Goal: Task Accomplishment & Management: Manage account settings

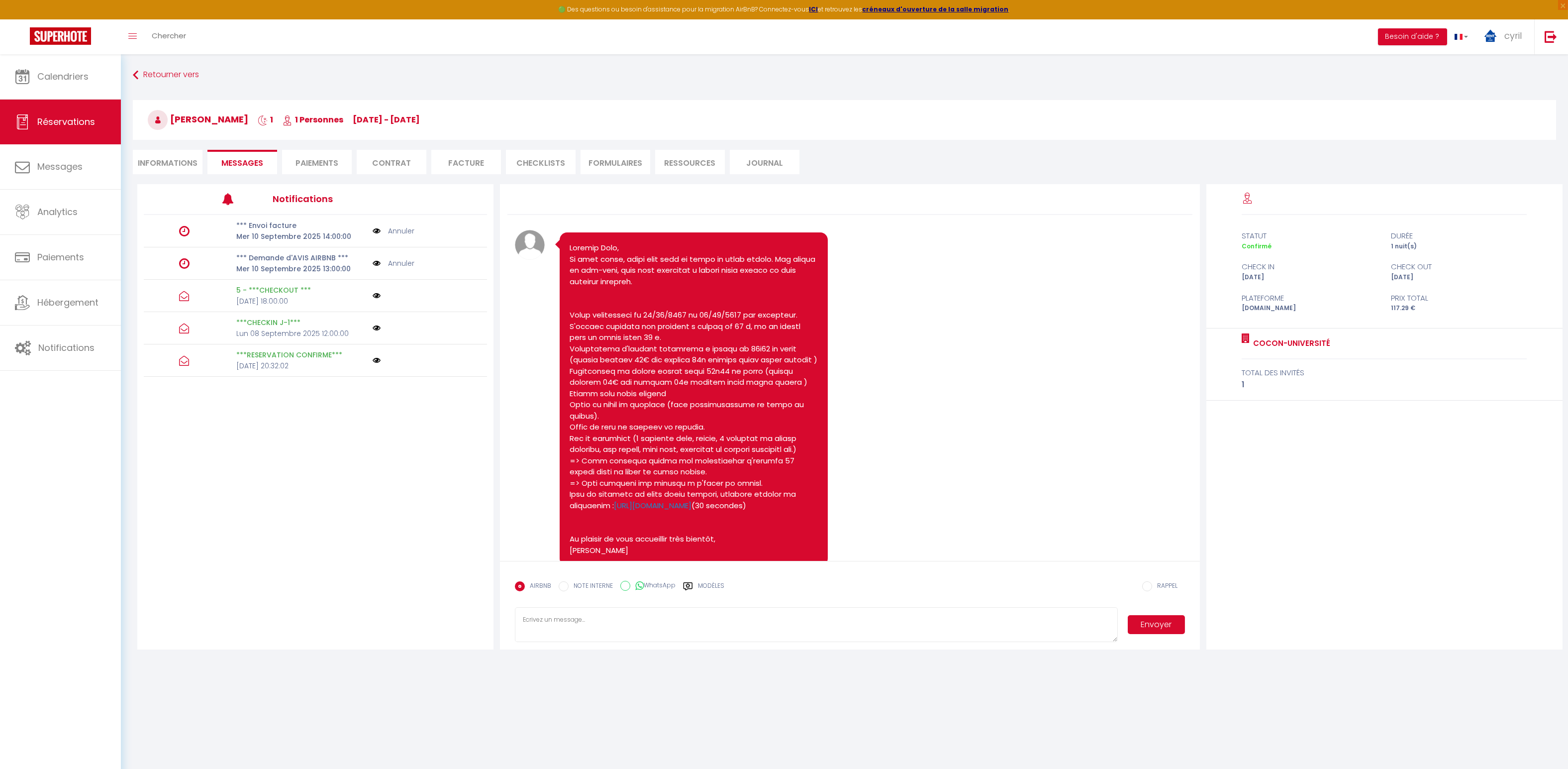
scroll to position [1505, 0]
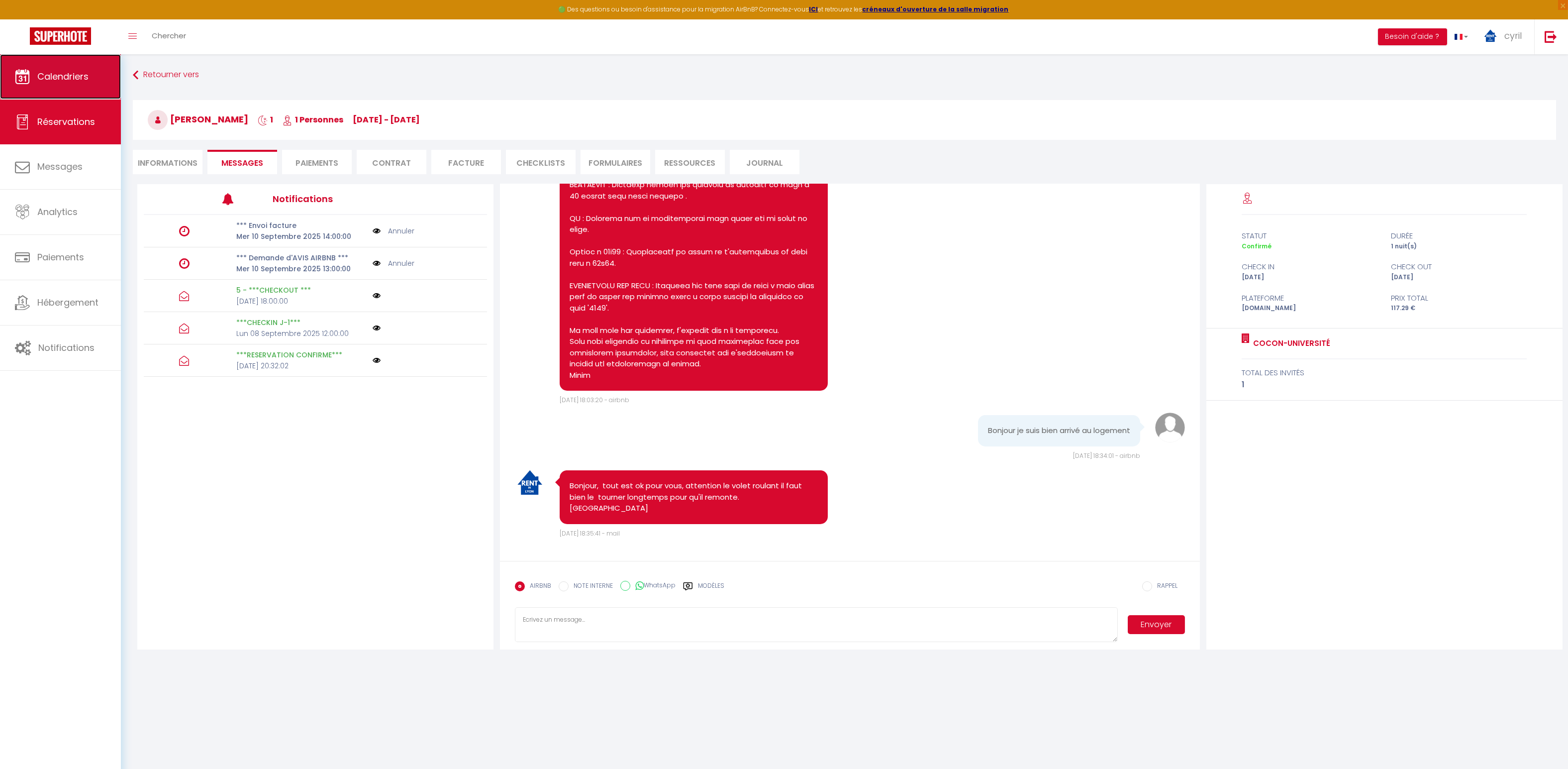
click at [72, 75] on span "Calendriers" at bounding box center [63, 76] width 51 height 12
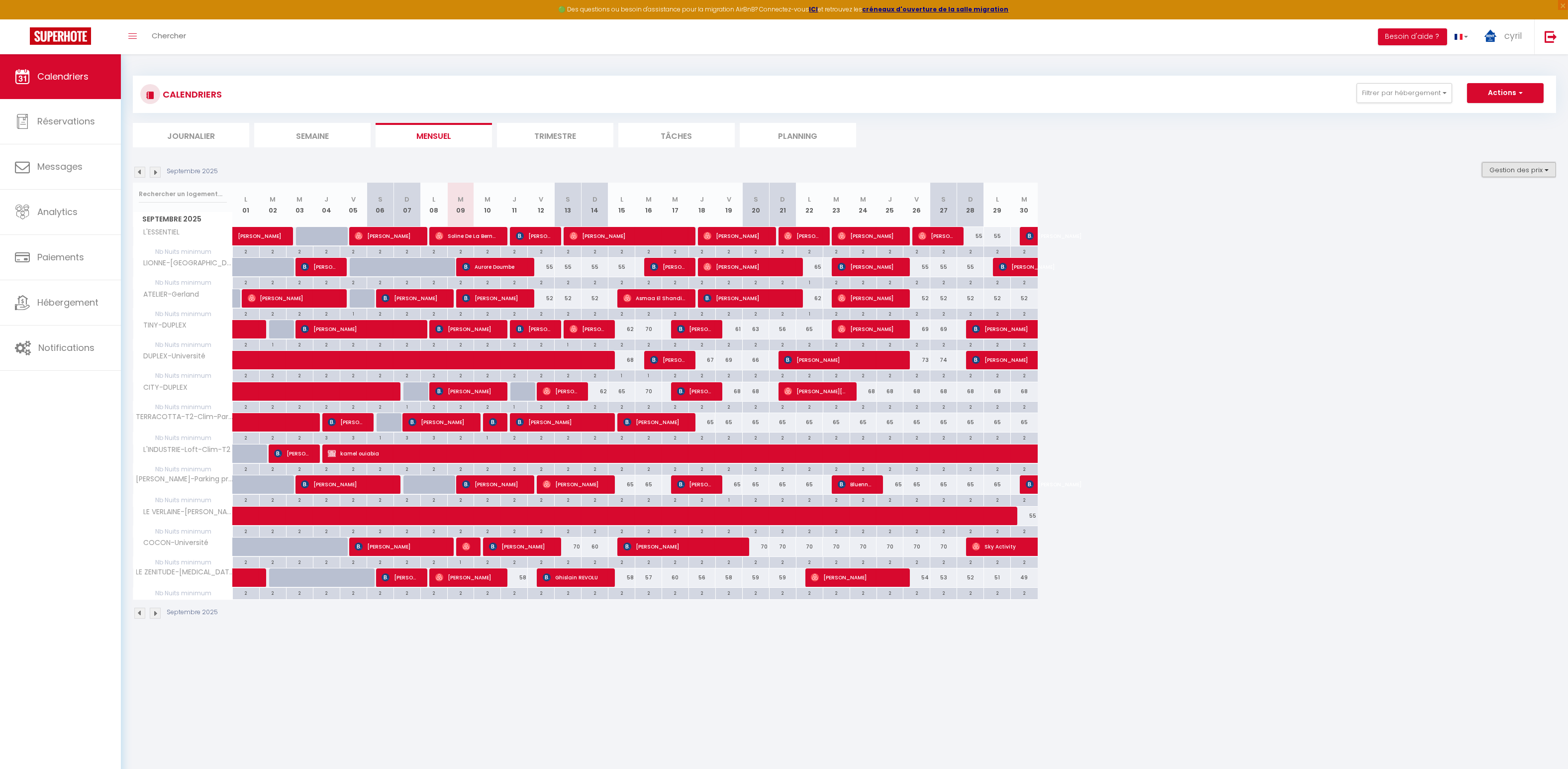
click at [1504, 169] on button "Gestion des prix" at bounding box center [1519, 169] width 74 height 15
click at [1488, 205] on input "Nb Nuits minimum" at bounding box center [1510, 200] width 89 height 10
checkbox input "false"
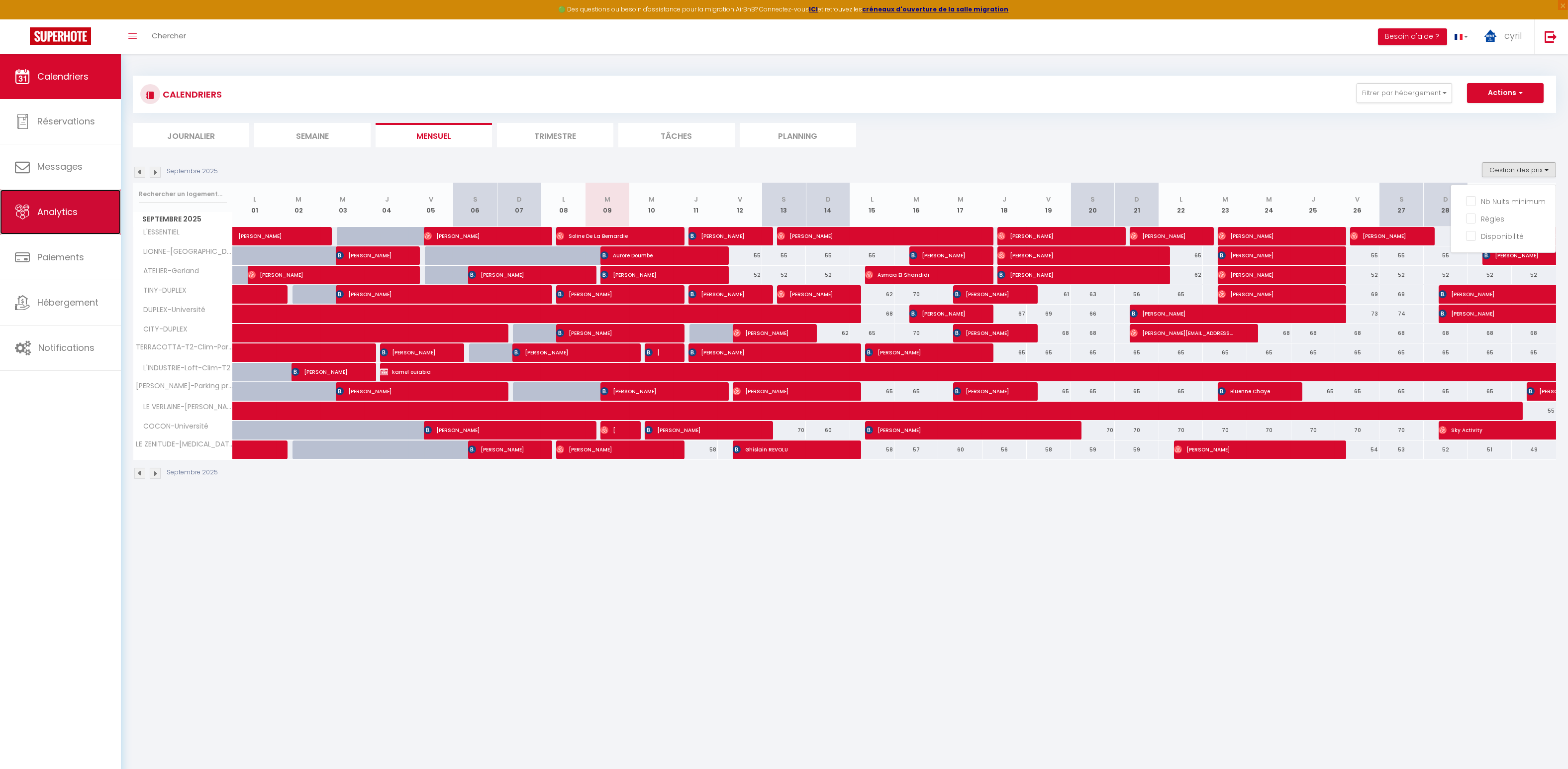
click at [65, 209] on span "Analytics" at bounding box center [57, 212] width 40 height 12
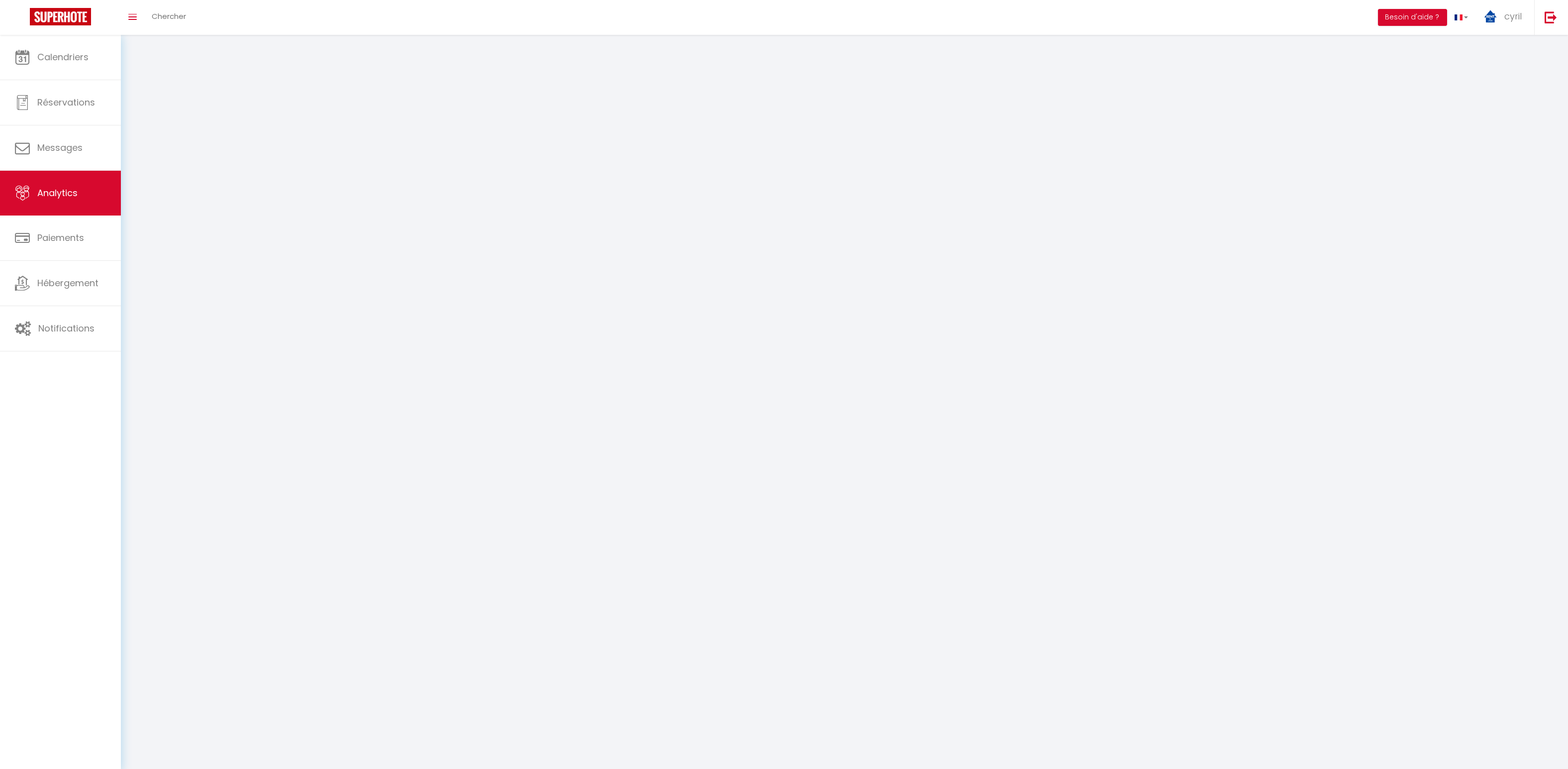
select select "2025"
select select "9"
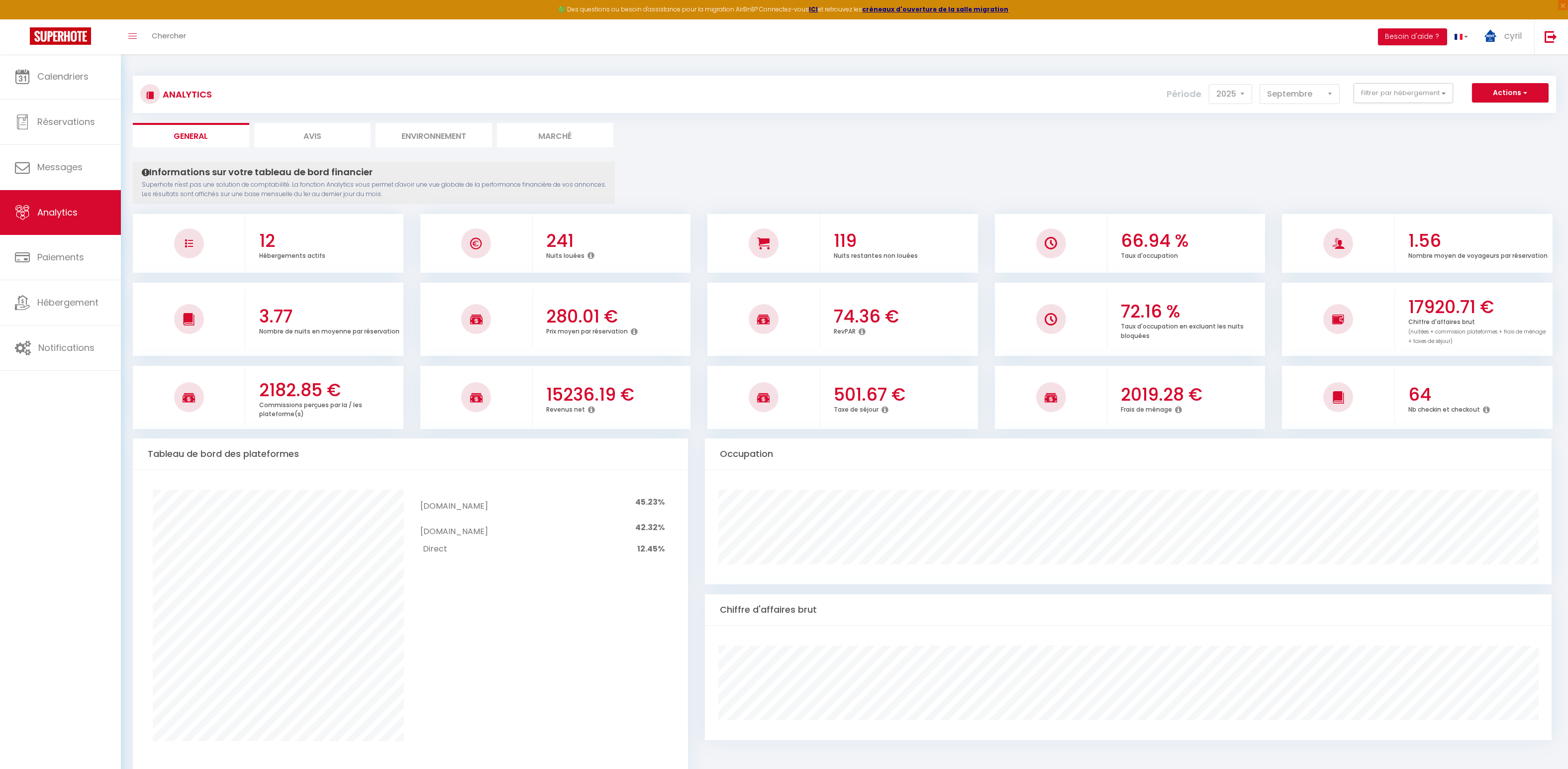
click at [308, 127] on li "Avis" at bounding box center [312, 135] width 116 height 24
select select "2025"
